Goal: Transaction & Acquisition: Purchase product/service

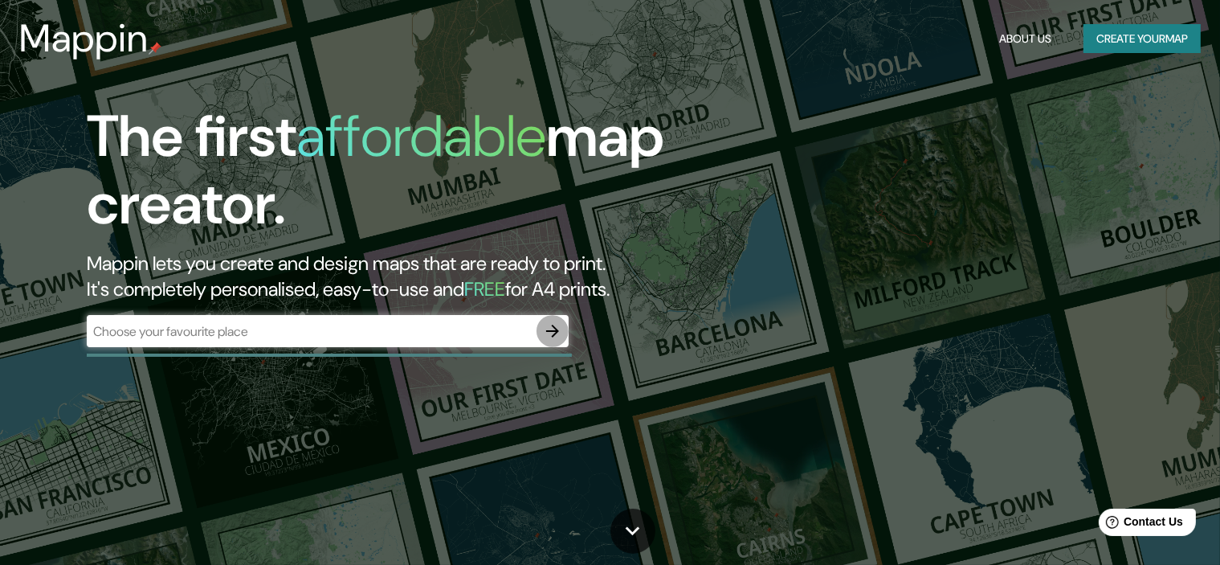
click at [556, 333] on icon "button" at bounding box center [552, 331] width 13 height 13
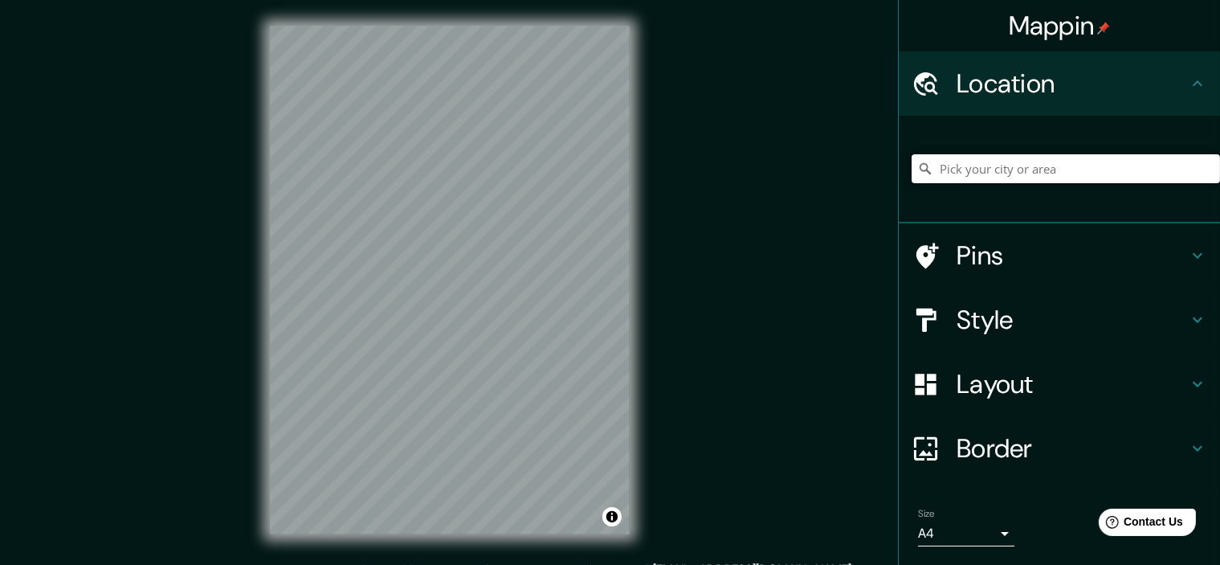
click at [975, 181] on input "Pick your city or area" at bounding box center [1066, 168] width 309 height 29
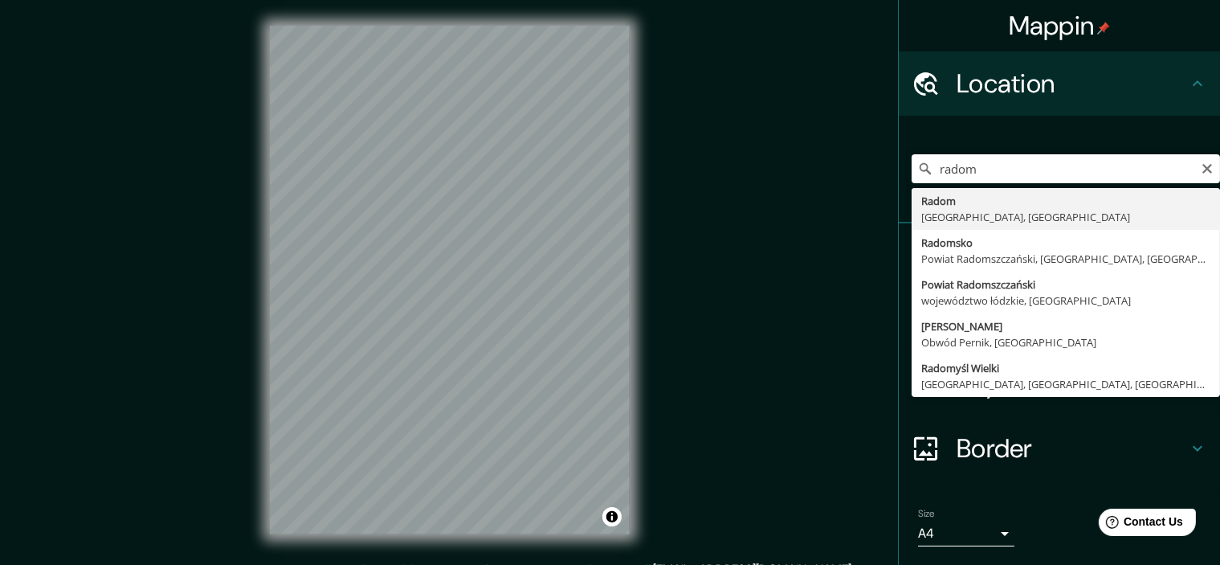
type input "[GEOGRAPHIC_DATA], [GEOGRAPHIC_DATA], [GEOGRAPHIC_DATA]"
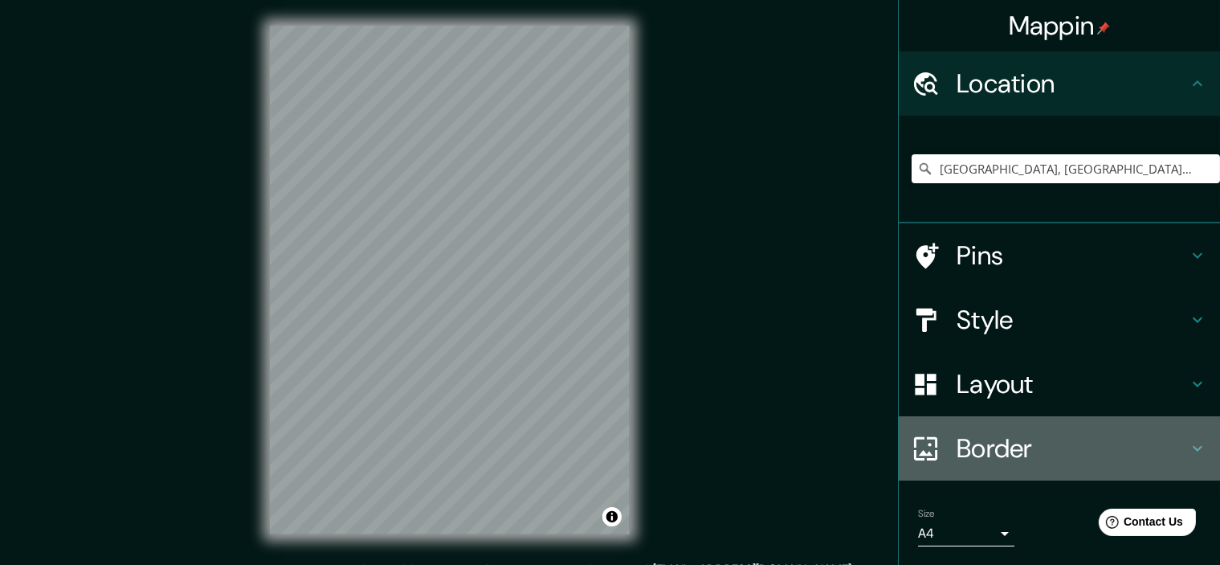
drag, startPoint x: 1048, startPoint y: 470, endPoint x: 1163, endPoint y: 452, distance: 116.2
click at [1163, 452] on h4 "Border" at bounding box center [1072, 448] width 231 height 32
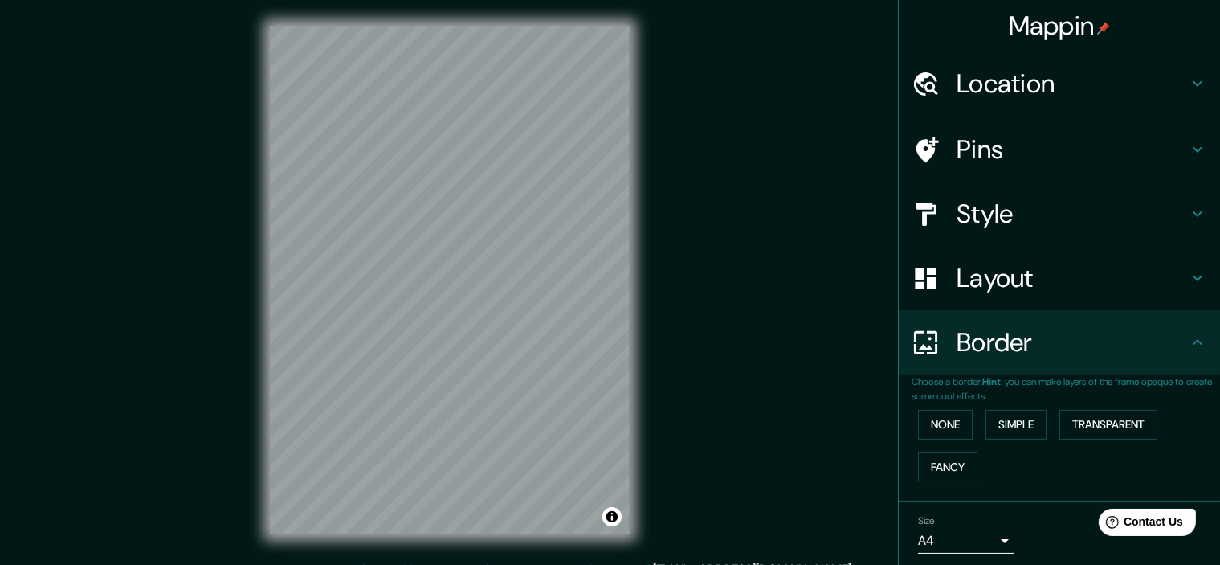
scroll to position [55, 0]
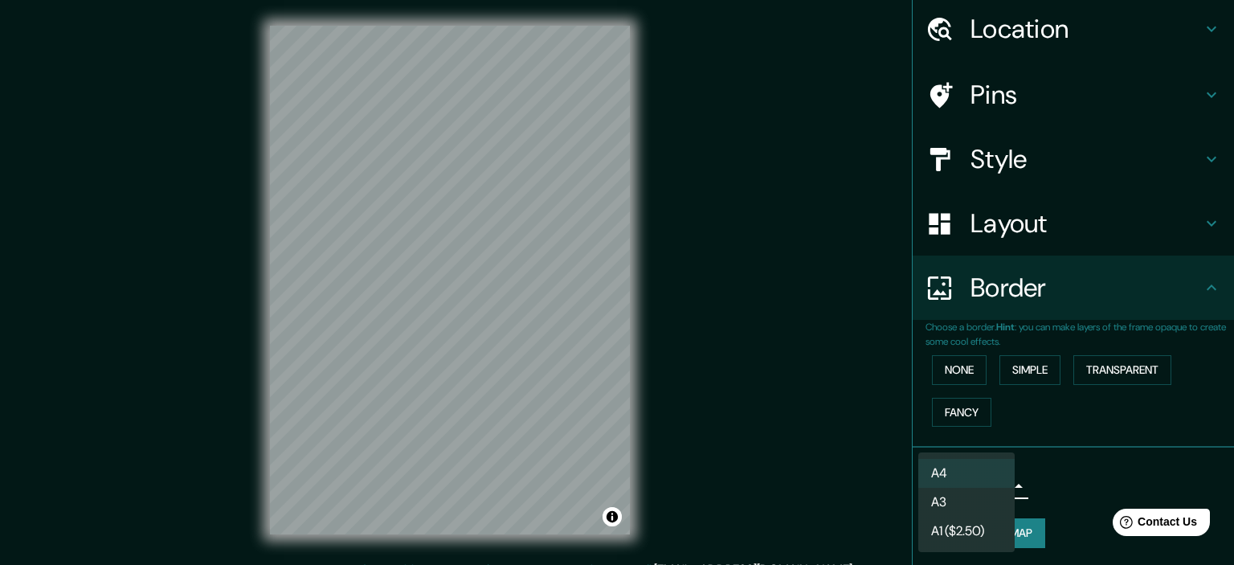
click at [978, 484] on body "Mappin Location [GEOGRAPHIC_DATA], [GEOGRAPHIC_DATA], [GEOGRAPHIC_DATA] Pins St…" at bounding box center [617, 282] width 1234 height 565
click at [1107, 471] on div at bounding box center [617, 282] width 1234 height 565
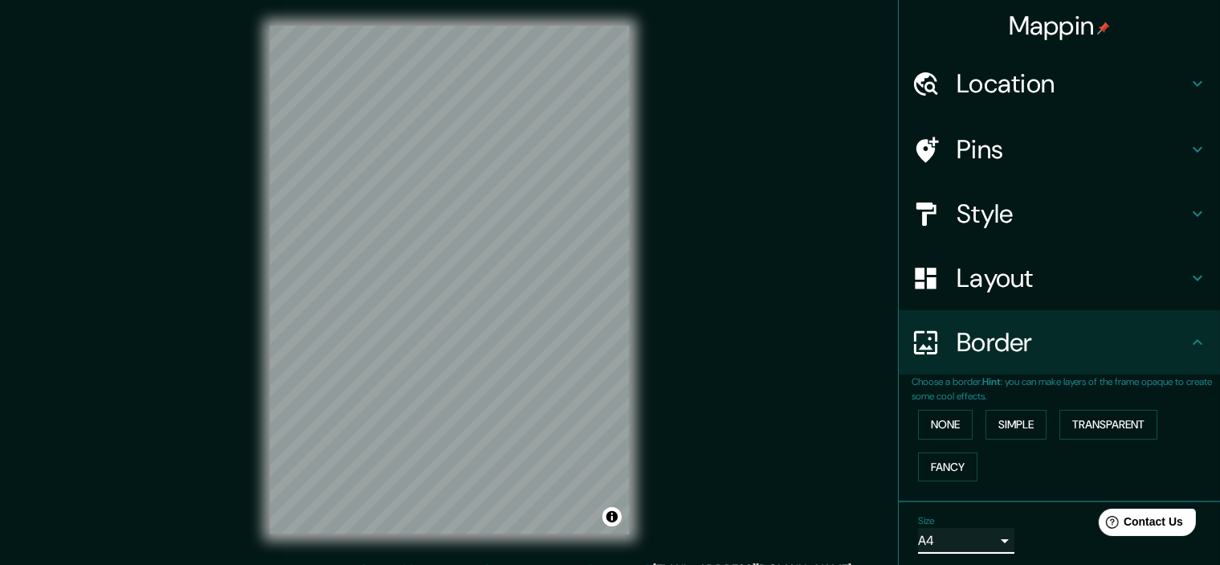
scroll to position [0, 0]
click at [1069, 266] on h4 "Layout" at bounding box center [1072, 278] width 231 height 32
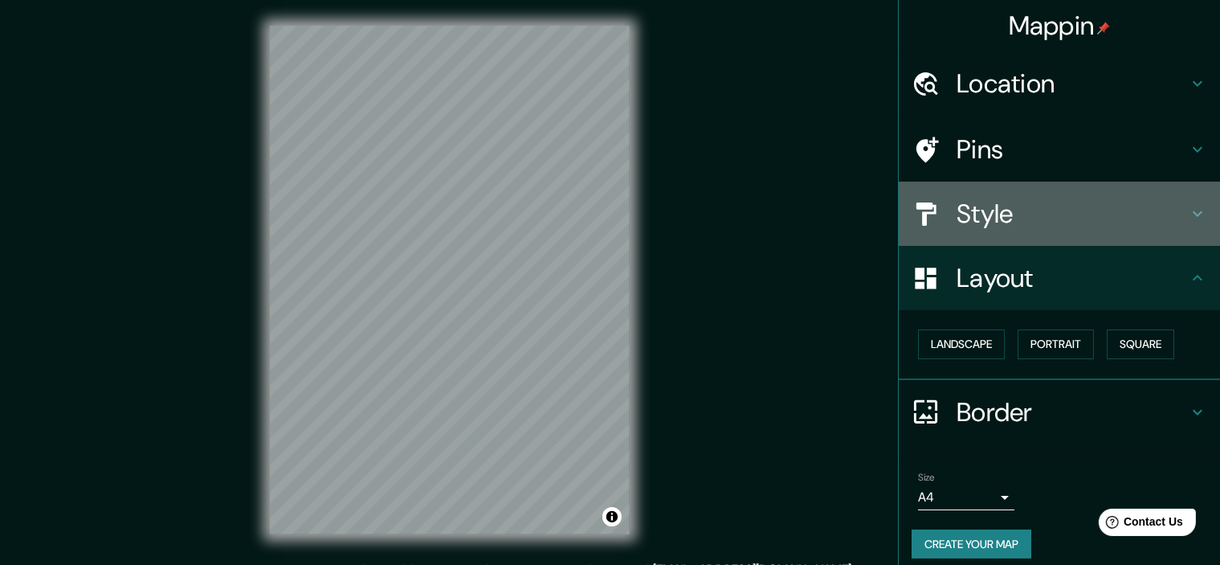
click at [1062, 224] on h4 "Style" at bounding box center [1072, 214] width 231 height 32
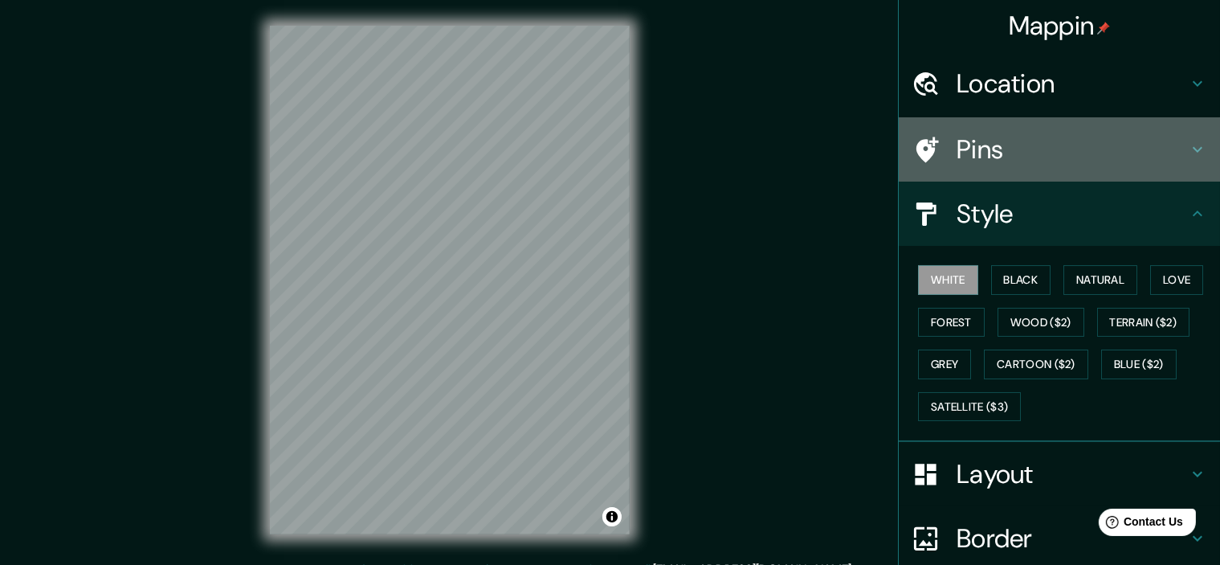
click at [1057, 137] on h4 "Pins" at bounding box center [1072, 149] width 231 height 32
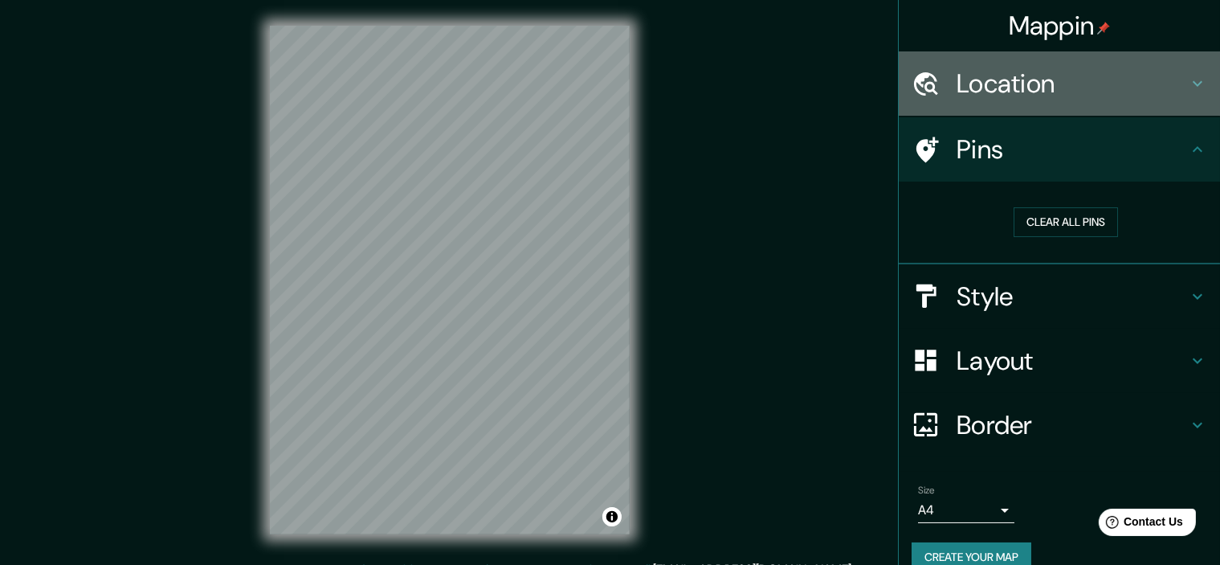
click at [1043, 102] on div "Location" at bounding box center [1059, 83] width 321 height 64
